Goal: Find specific fact: Find specific fact

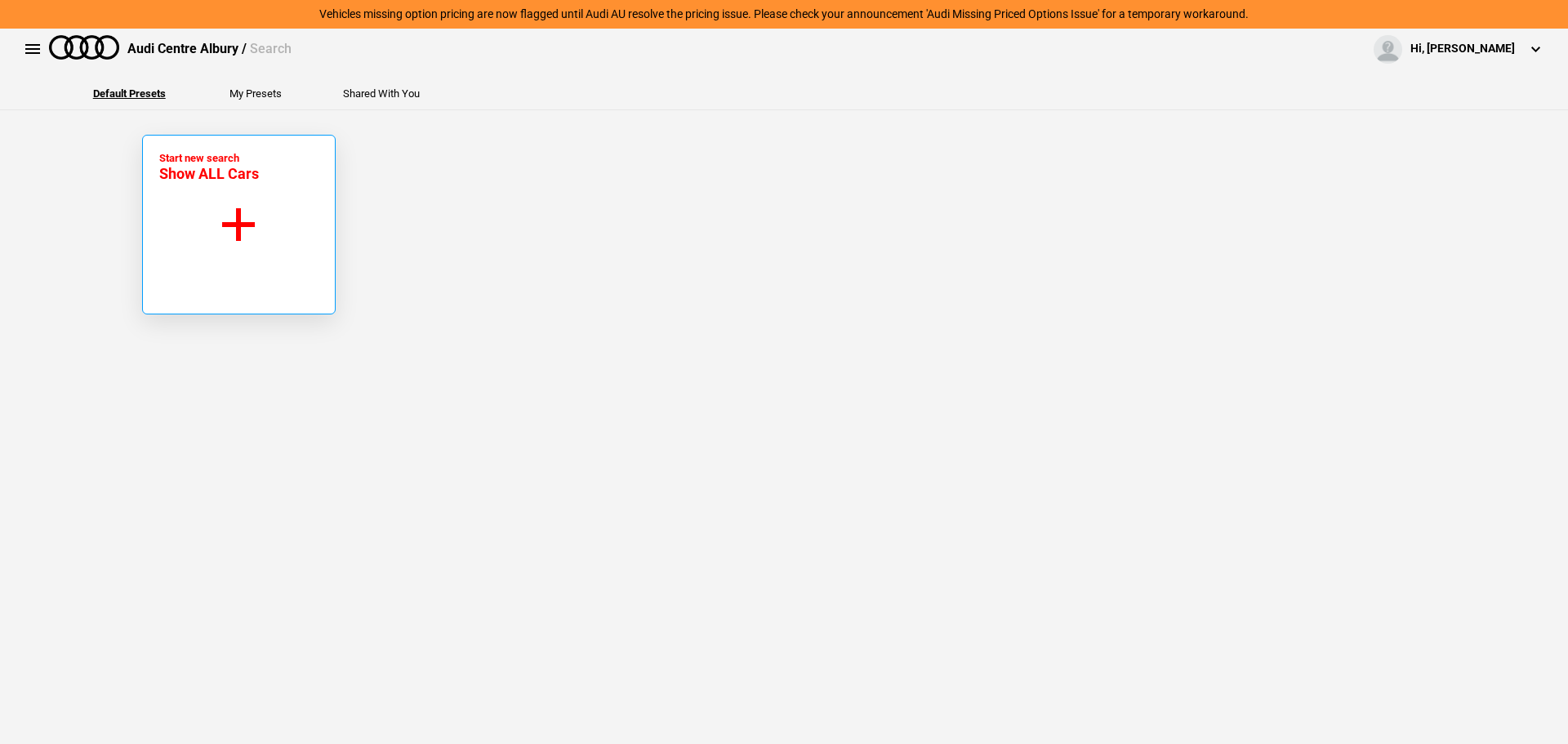
click at [187, 221] on button "Start new search Show ALL Cars" at bounding box center [238, 224] width 194 height 179
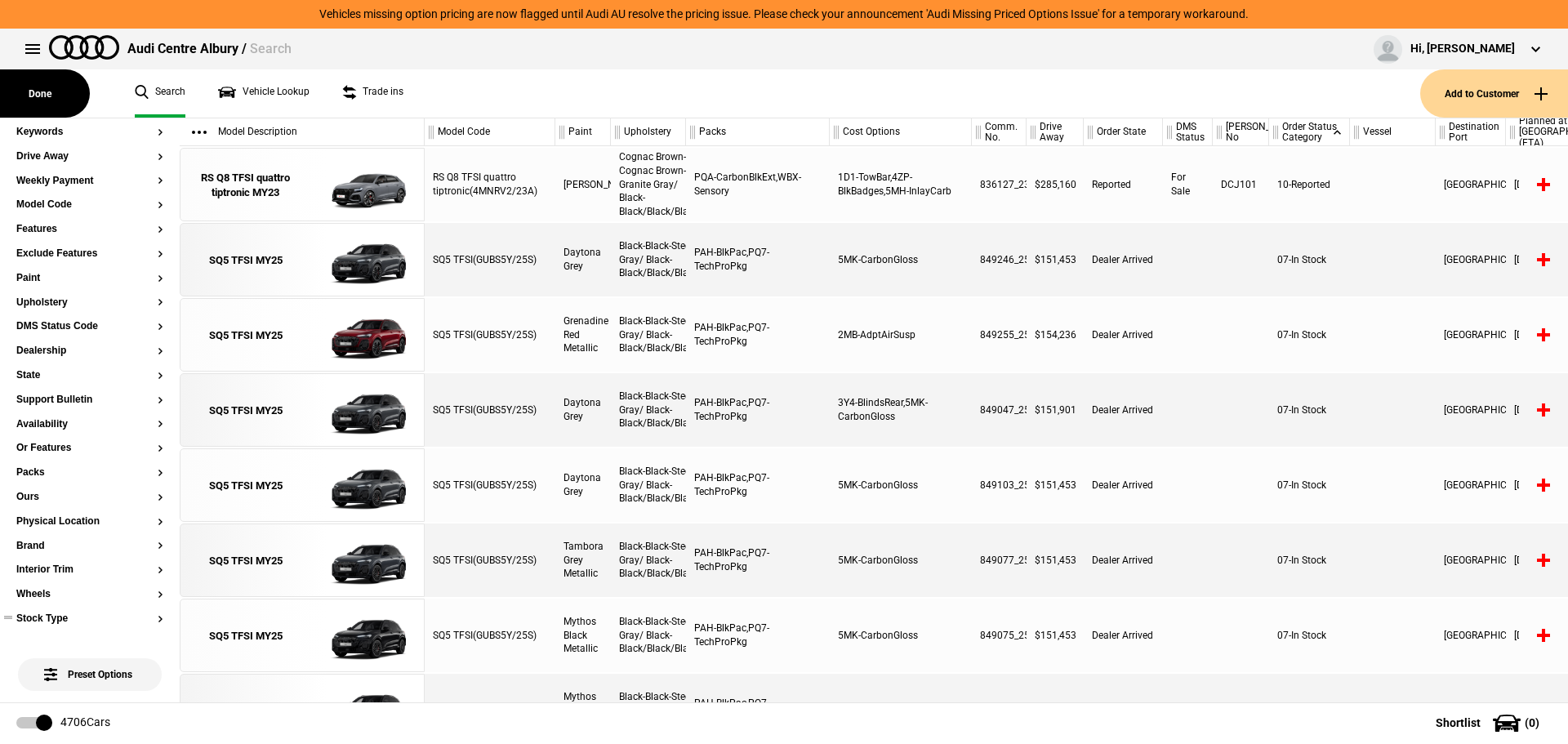
scroll to position [327, 0]
click at [32, 353] on button "Ours" at bounding box center [90, 352] width 147 height 12
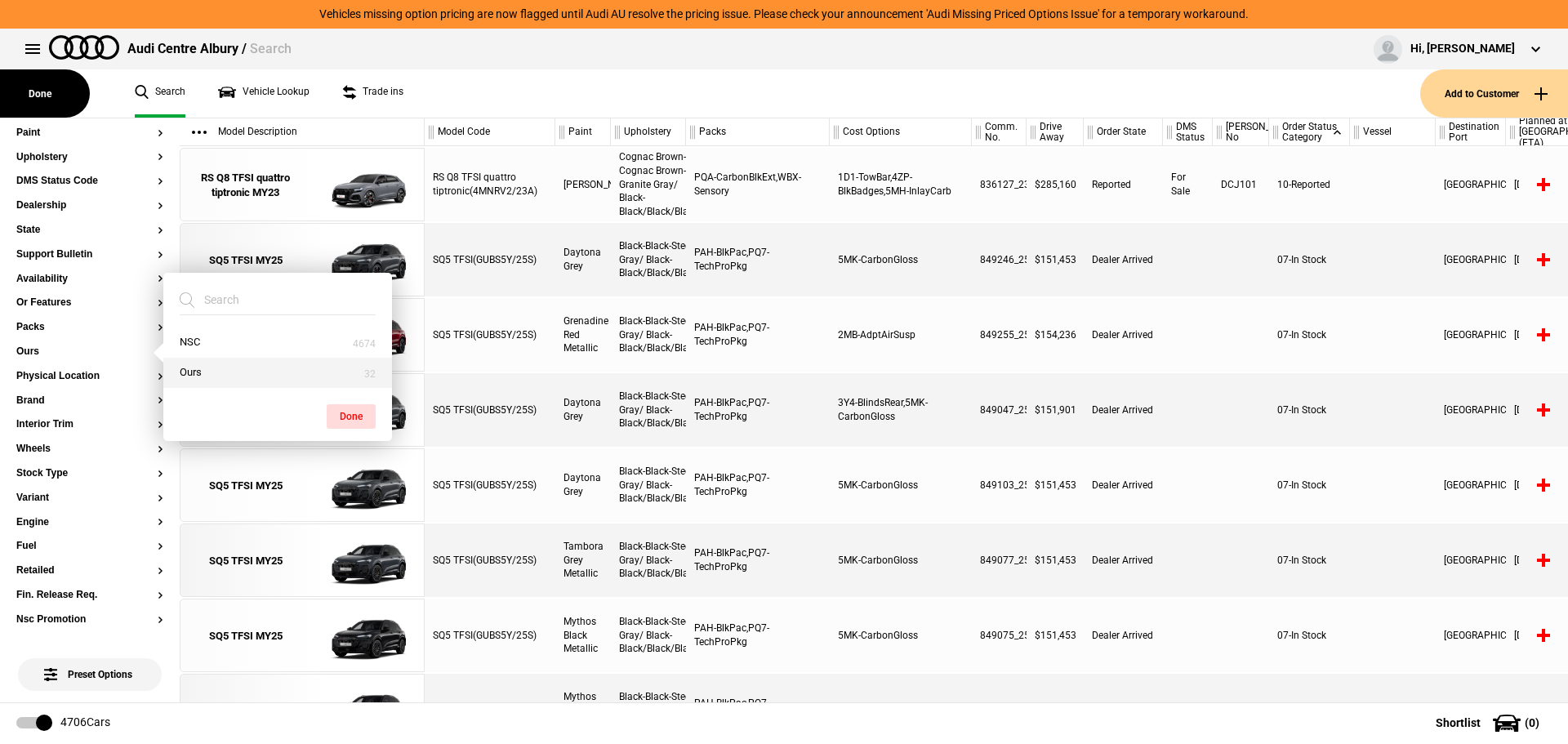
click at [176, 369] on button "Ours" at bounding box center [278, 372] width 228 height 31
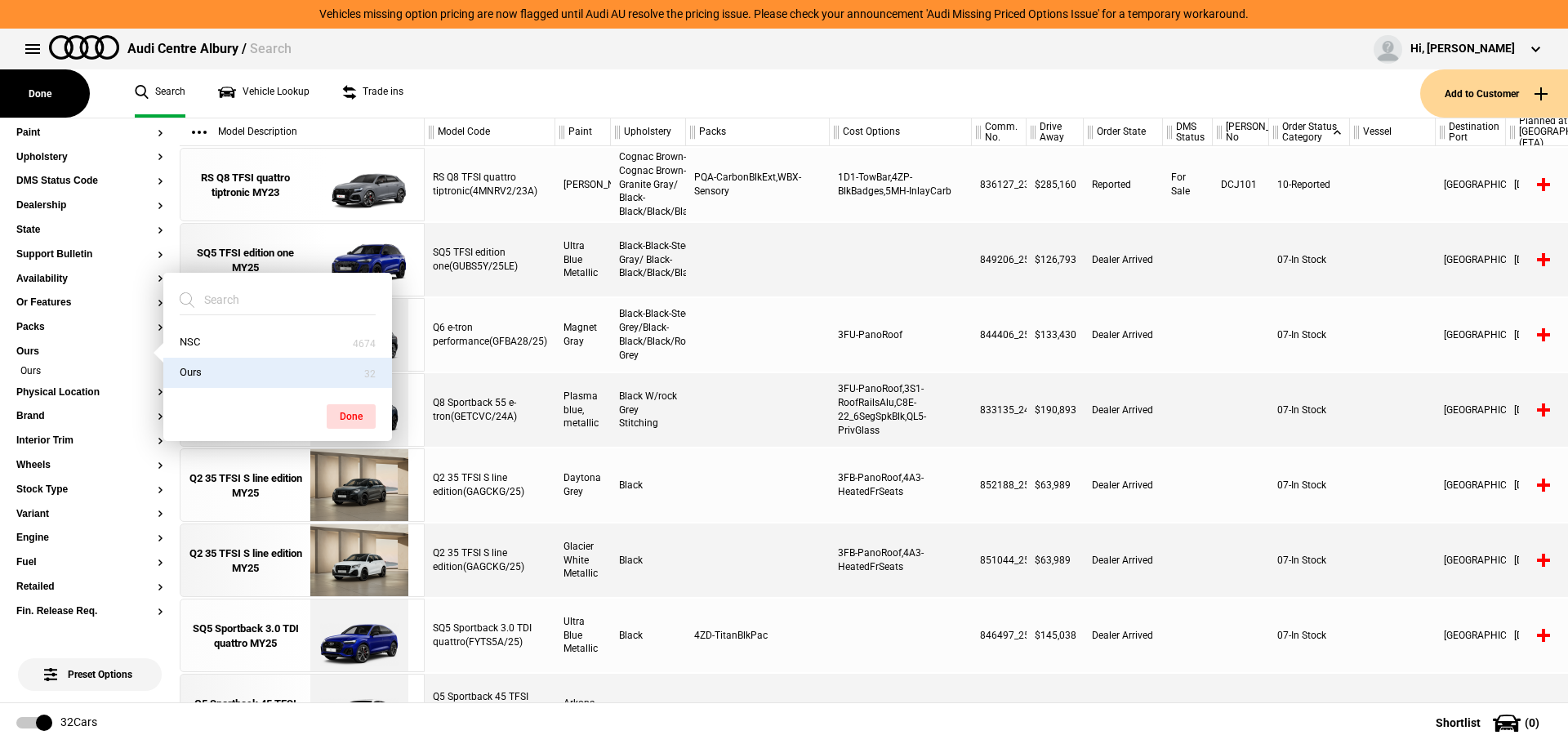
click at [510, 333] on div "Q6 e-tron performance(GFBA28/25)" at bounding box center [489, 335] width 131 height 74
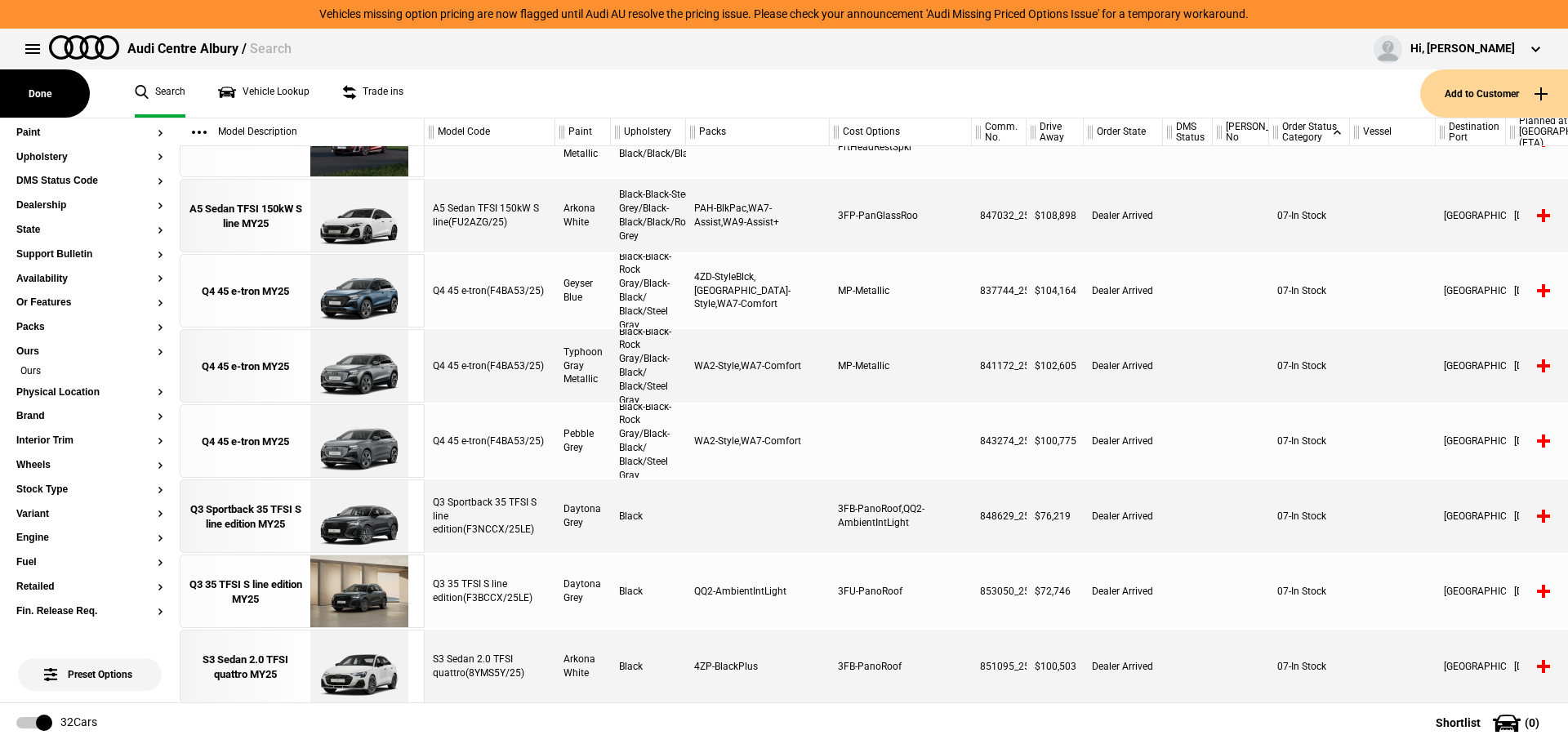
scroll to position [778, 0]
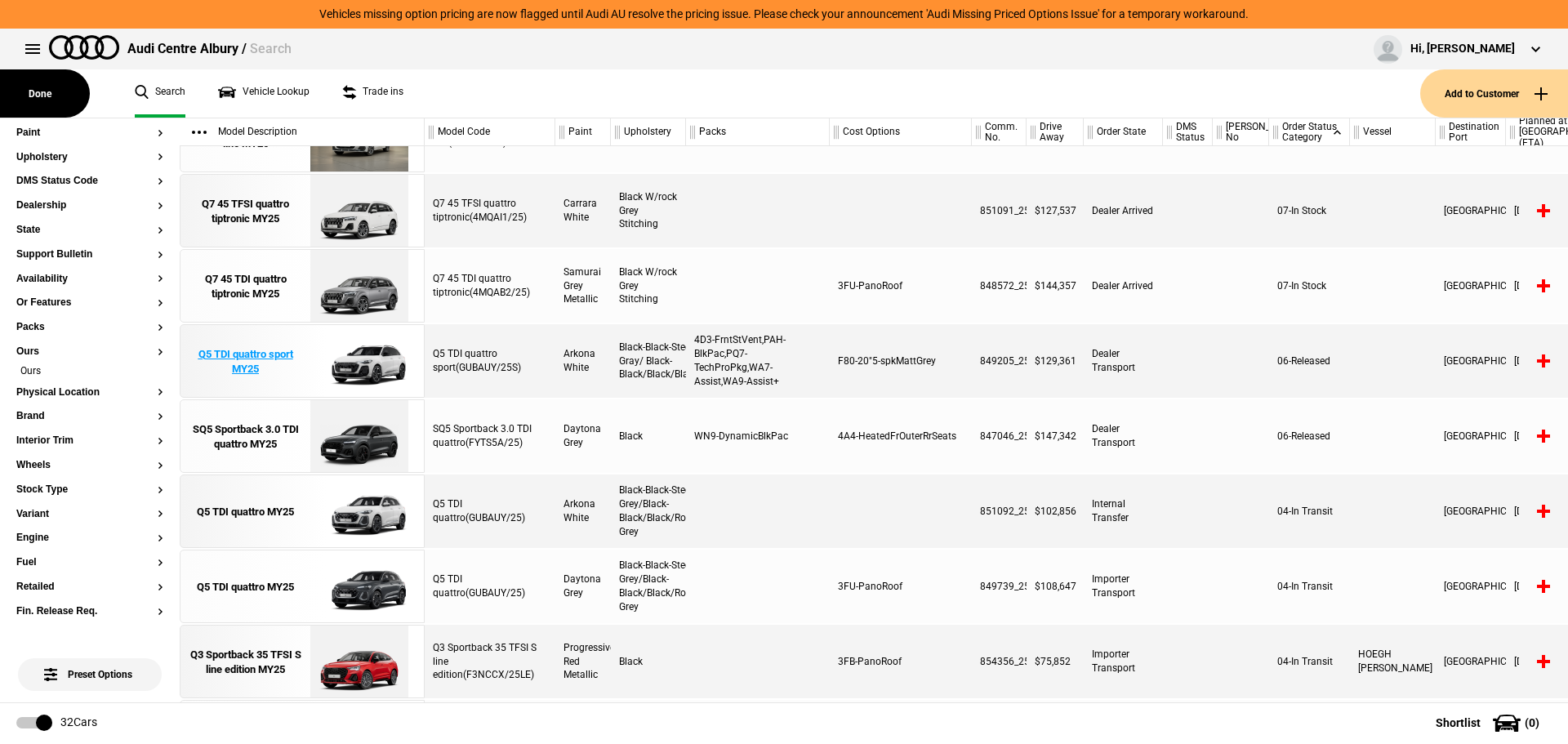
click at [265, 351] on div "Q5 TDI quattro sport MY25" at bounding box center [245, 362] width 113 height 30
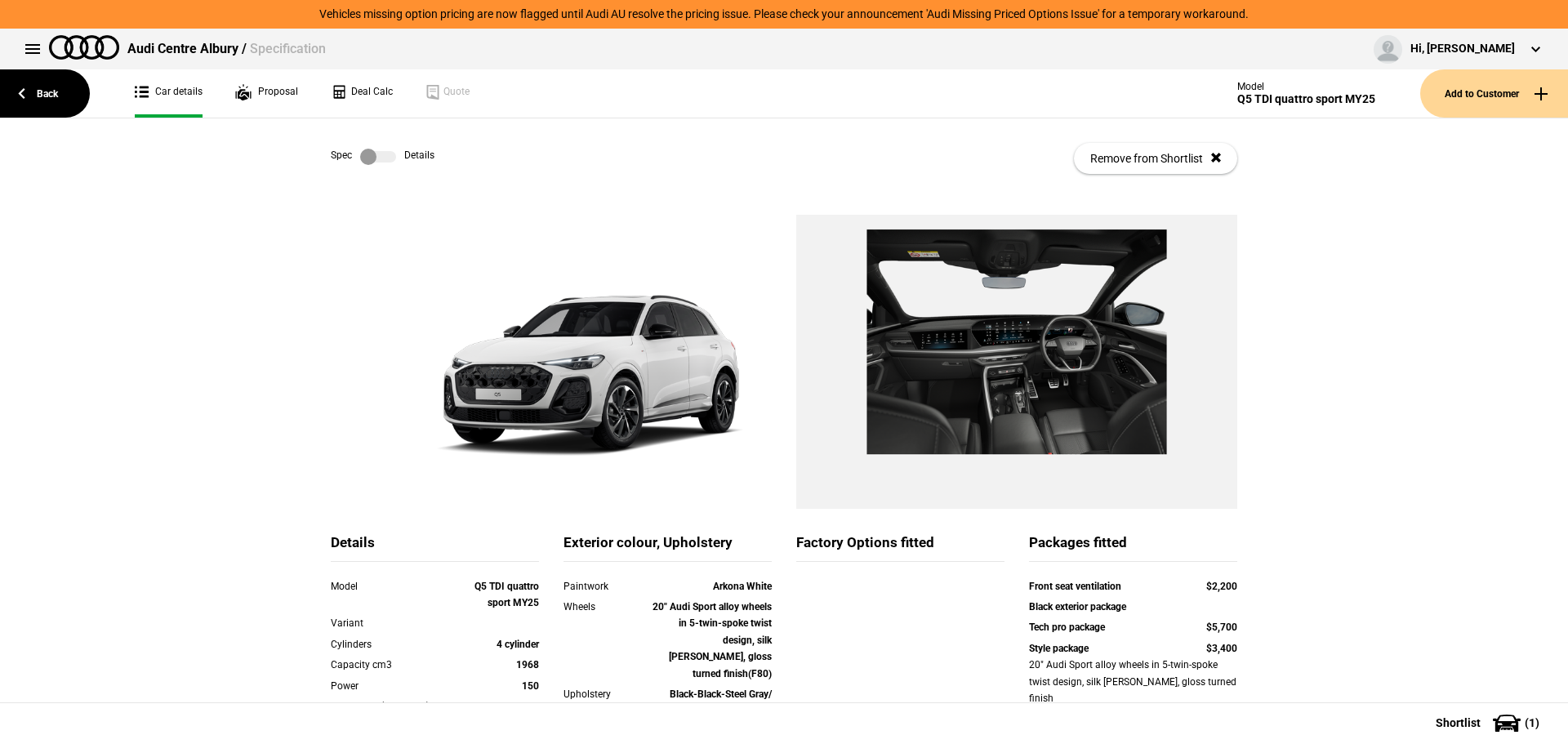
click at [370, 153] on label at bounding box center [378, 156] width 35 height 17
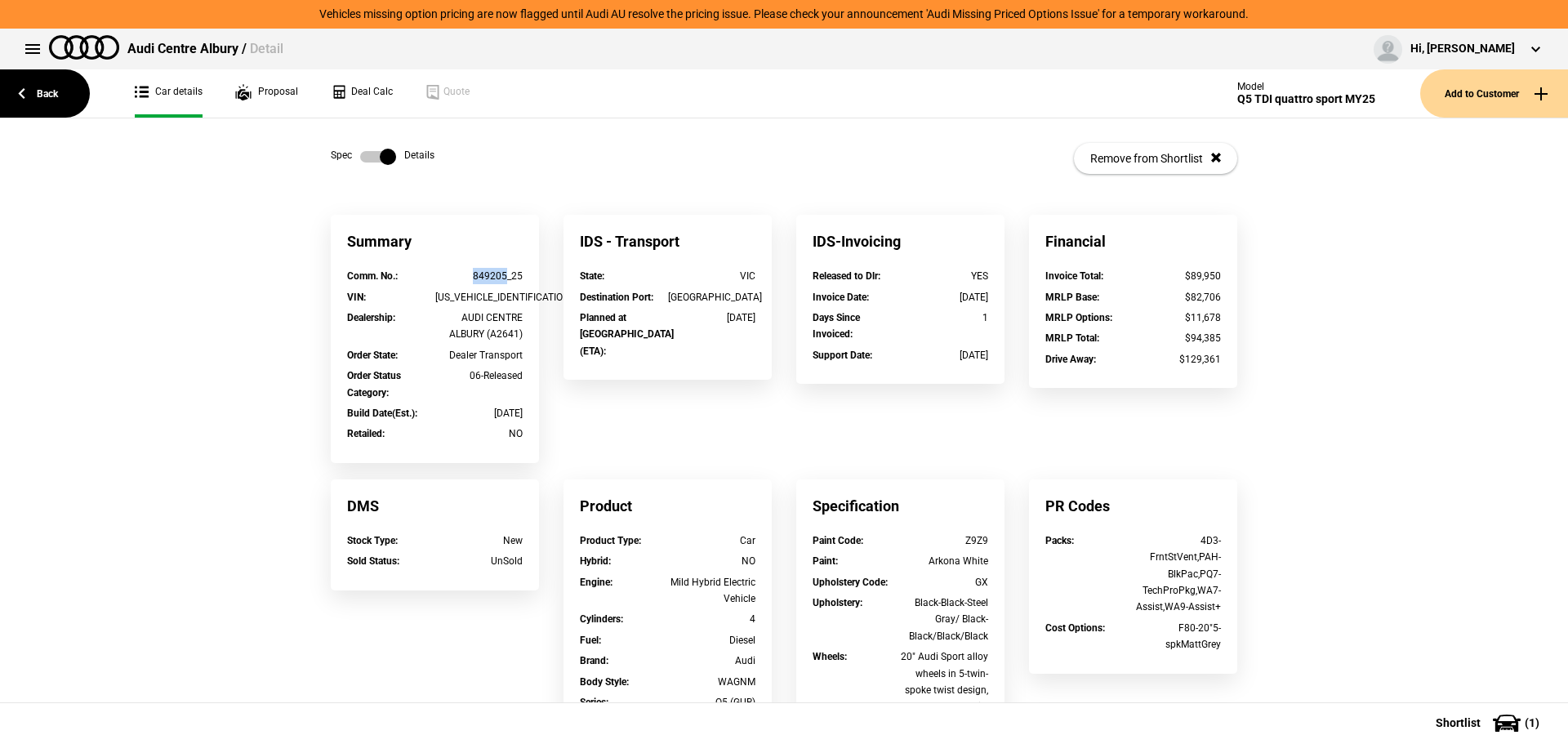
drag, startPoint x: 467, startPoint y: 273, endPoint x: 499, endPoint y: 274, distance: 32.0
click at [499, 274] on div "849205_25" at bounding box center [479, 276] width 89 height 17
copy div "849205"
click at [53, 96] on link "Back" at bounding box center [44, 93] width 90 height 48
